Goal: Transaction & Acquisition: Purchase product/service

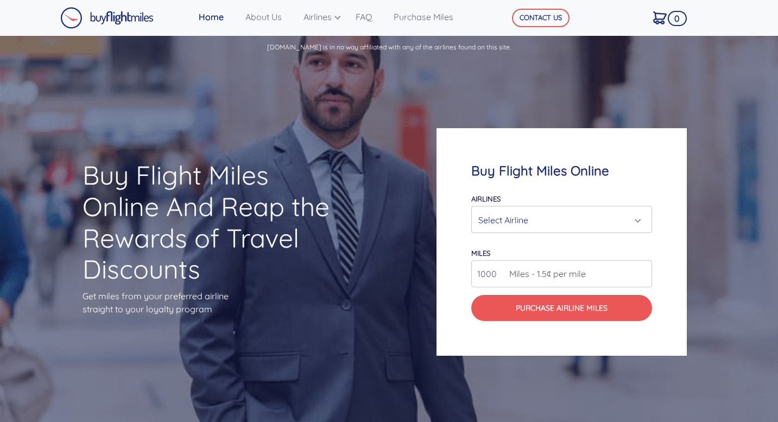
scroll to position [6472, 0]
click at [637, 220] on div "Select Airline" at bounding box center [558, 220] width 160 height 21
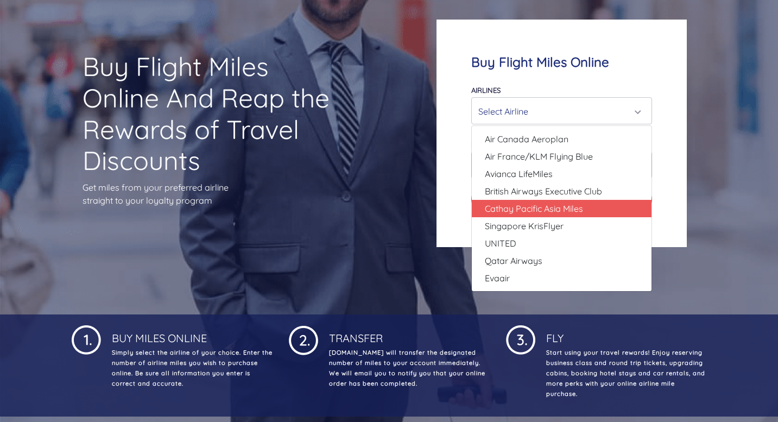
scroll to position [163, 0]
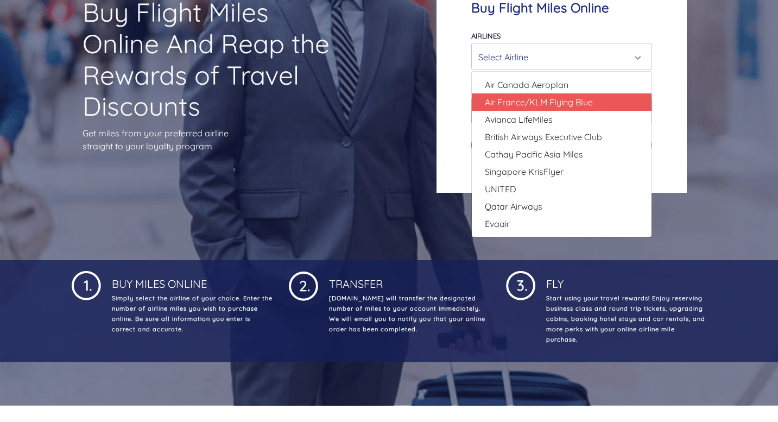
click at [563, 102] on span "Air France/KLM Flying Blue" at bounding box center [539, 102] width 108 height 13
select select "Air France/KLM Flying Blue"
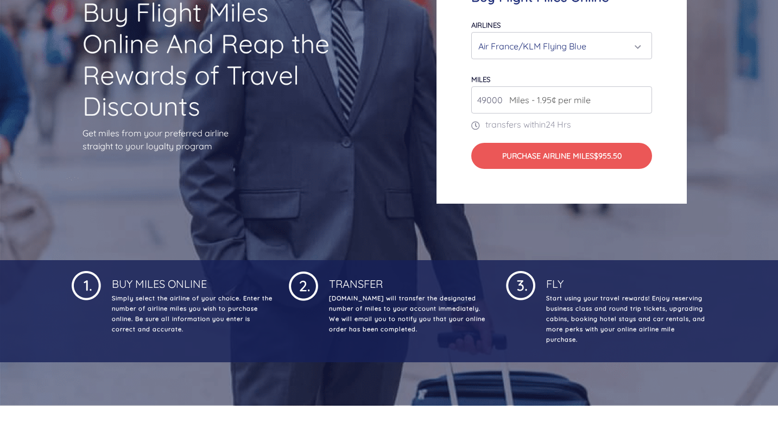
click at [641, 103] on input "49000" at bounding box center [561, 99] width 181 height 27
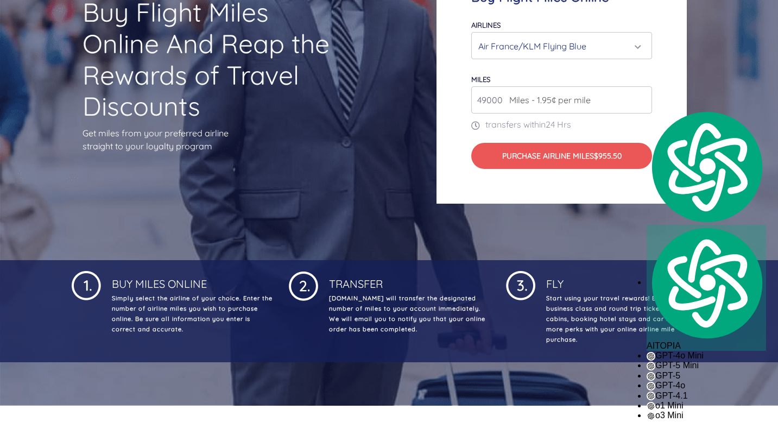
click at [641, 103] on input "49000" at bounding box center [561, 99] width 181 height 27
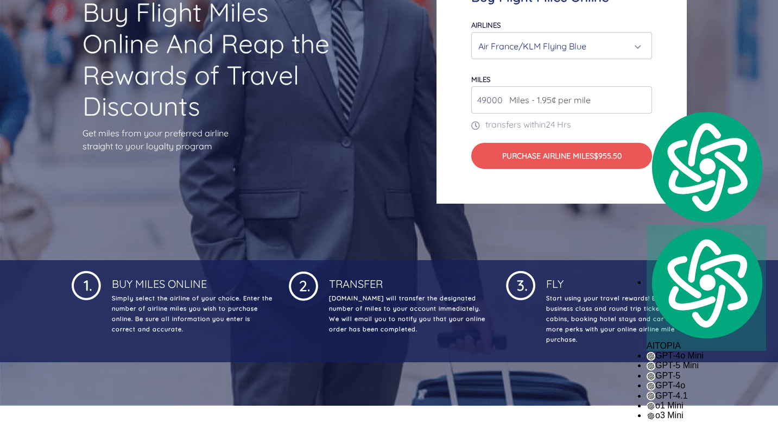
click at [603, 98] on input "49000" at bounding box center [561, 99] width 181 height 27
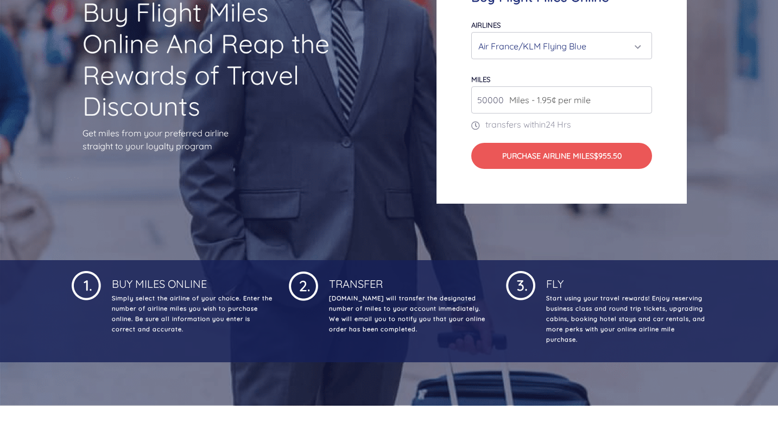
click at [641, 95] on input "50000" at bounding box center [561, 99] width 181 height 27
click at [641, 95] on input "51000" at bounding box center [561, 99] width 181 height 27
click at [641, 95] on input "52000" at bounding box center [561, 99] width 181 height 27
click at [641, 103] on input "51000" at bounding box center [561, 99] width 181 height 27
click at [641, 103] on input "50000" at bounding box center [561, 99] width 181 height 27
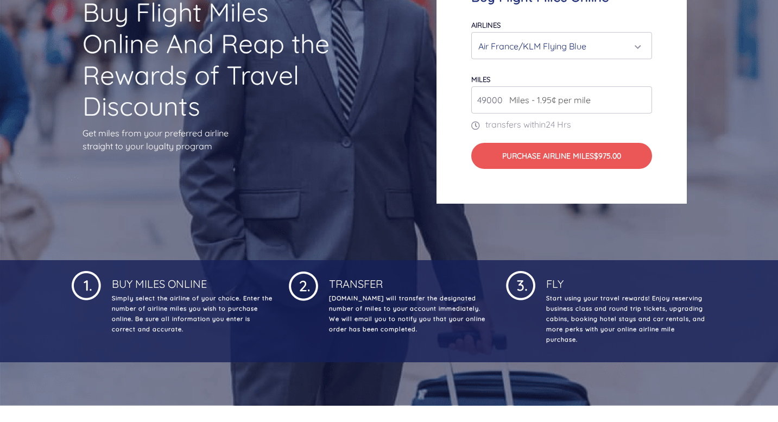
type input "49000"
click at [641, 103] on input "49000" at bounding box center [561, 99] width 181 height 27
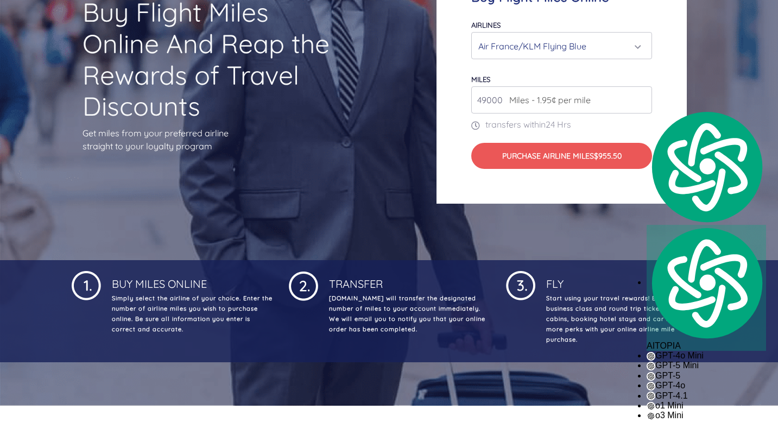
click at [638, 48] on div "Air France/KLM Flying Blue" at bounding box center [558, 46] width 160 height 21
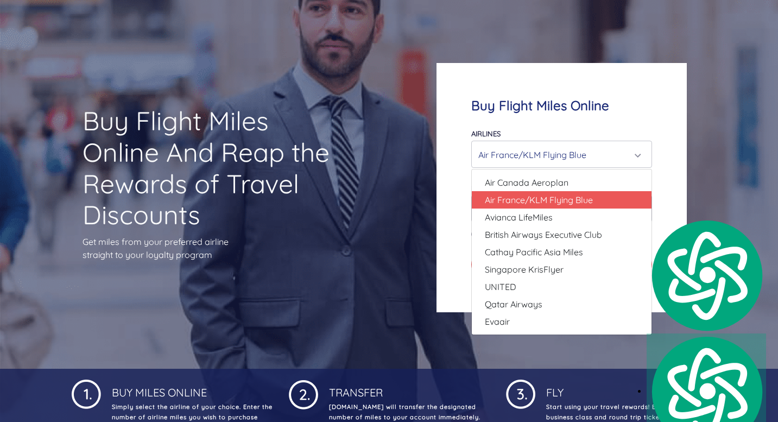
scroll to position [109, 0]
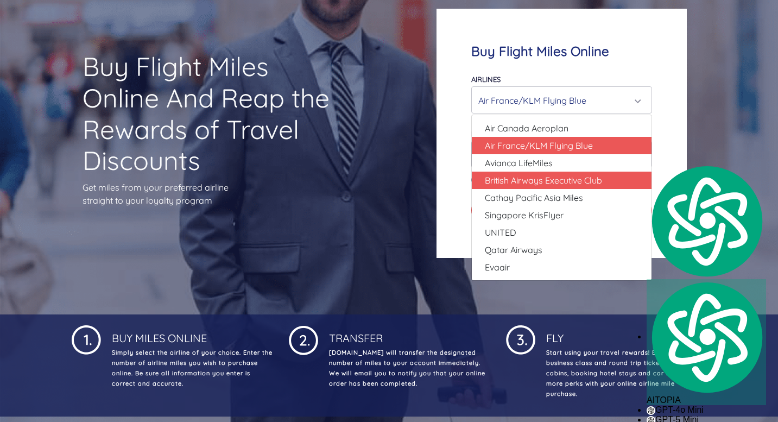
click at [550, 183] on span "British Airways Executive Club" at bounding box center [543, 180] width 117 height 13
select select "British Airways Executive Club"
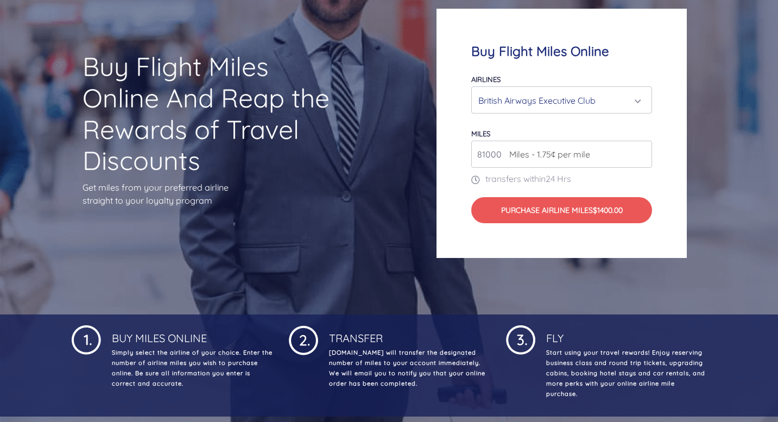
click at [640, 150] on input "81000" at bounding box center [561, 154] width 181 height 27
type input "80000"
click at [642, 158] on input "80000" at bounding box center [561, 154] width 181 height 27
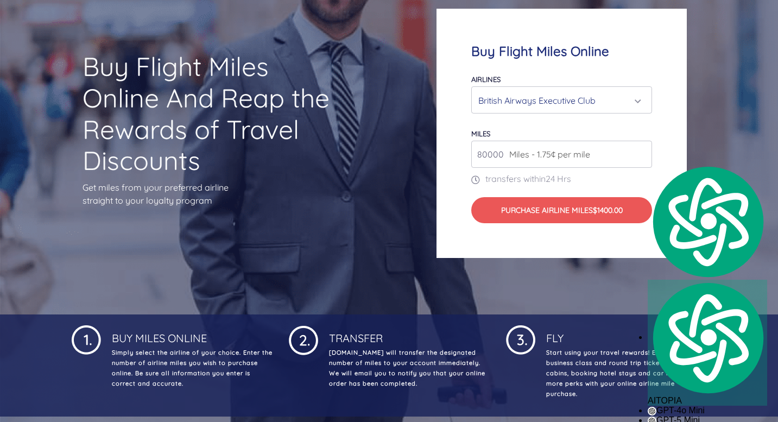
click at [642, 158] on input "80000" at bounding box center [561, 154] width 181 height 27
click at [662, 122] on div "Buy Flight Miles Online Airlines Air Canada Aeroplan Air France/KLM Flying Blue…" at bounding box center [562, 133] width 250 height 249
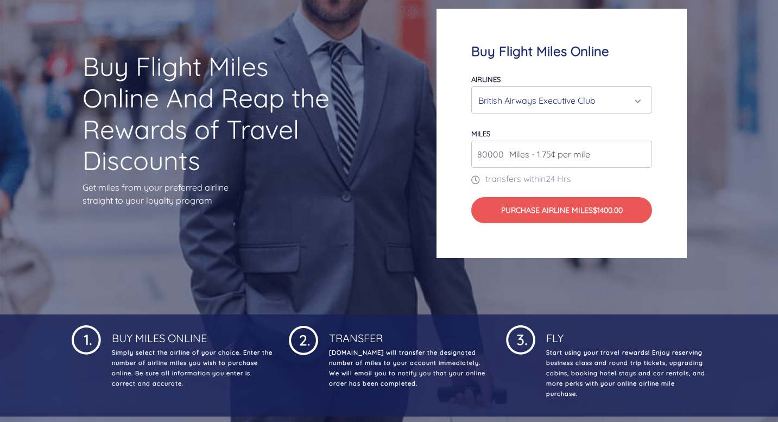
scroll to position [0, 0]
